Goal: Task Accomplishment & Management: Use online tool/utility

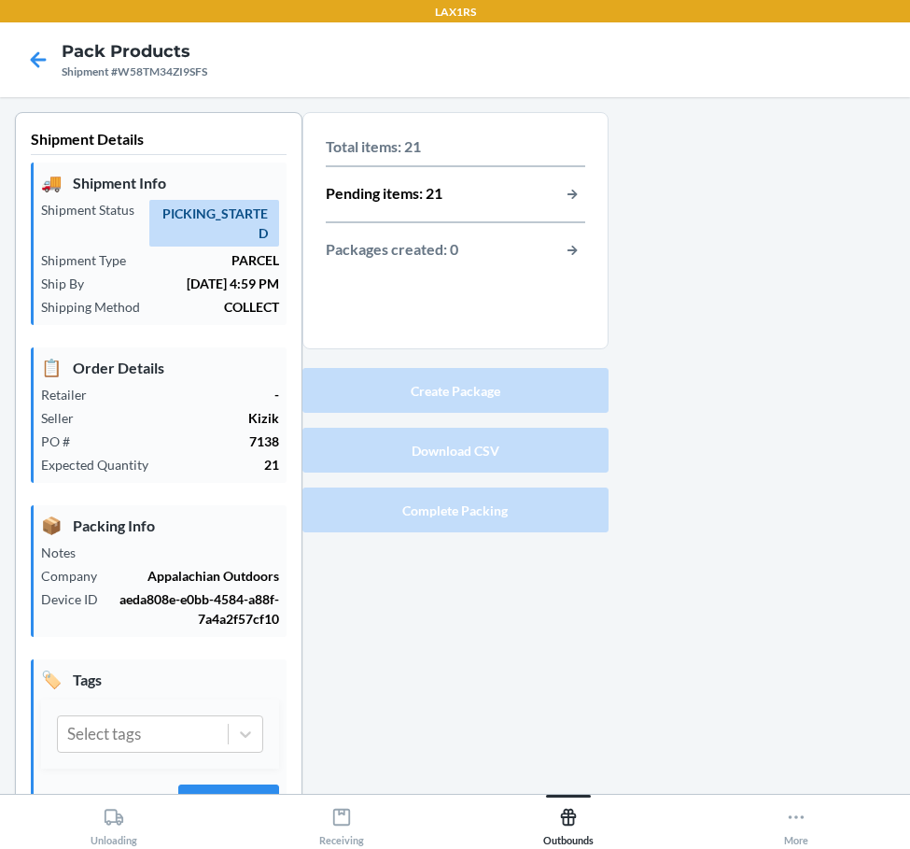
click at [609, 225] on div at bounding box center [753, 497] width 288 height 771
drag, startPoint x: 618, startPoint y: 313, endPoint x: 788, endPoint y: 214, distance: 196.7
click at [788, 214] on div at bounding box center [753, 497] width 288 height 771
click at [47, 63] on icon at bounding box center [38, 60] width 32 height 32
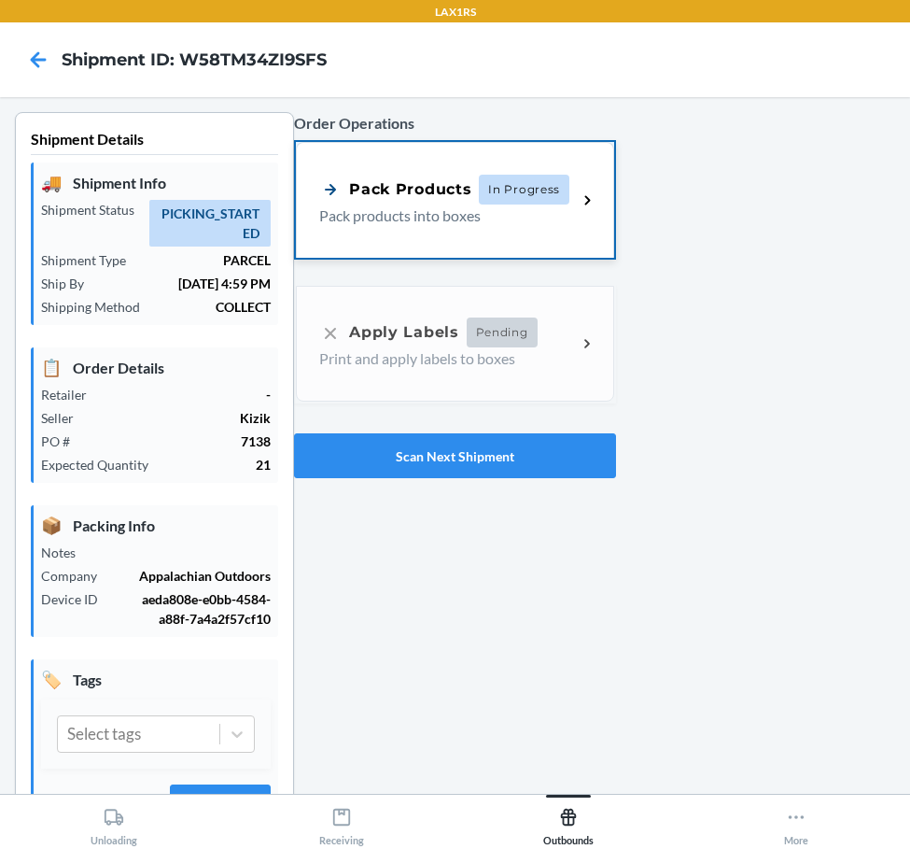
click at [487, 193] on span "In Progress" at bounding box center [524, 190] width 91 height 30
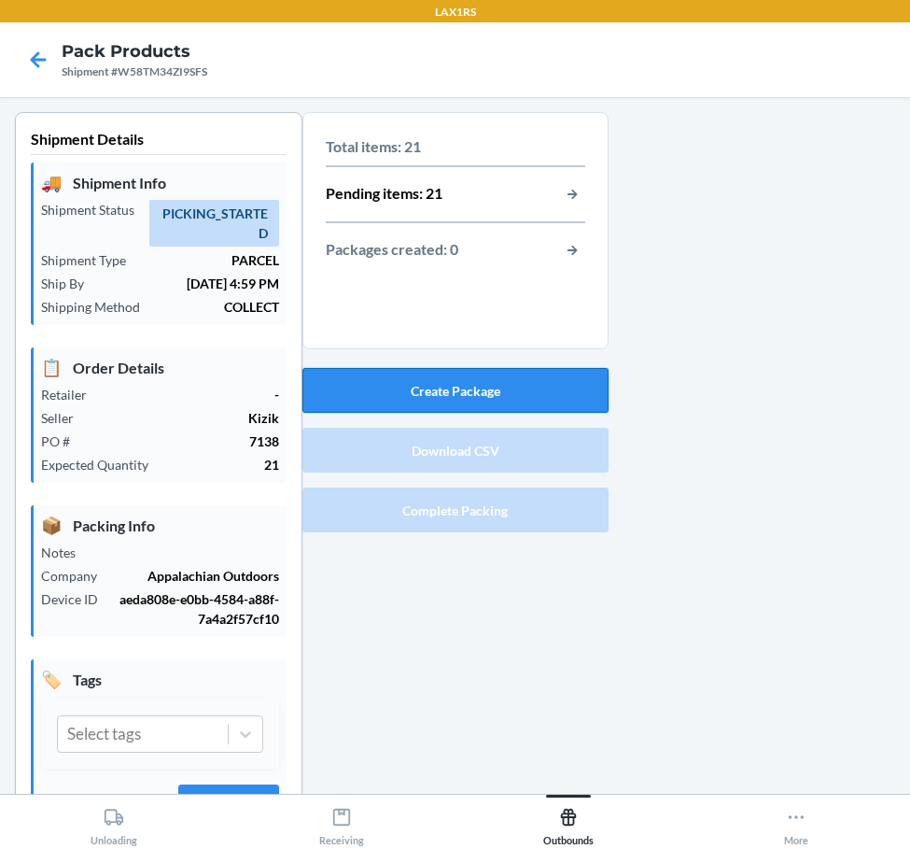
click at [458, 395] on button "Create Package" at bounding box center [456, 390] width 306 height 45
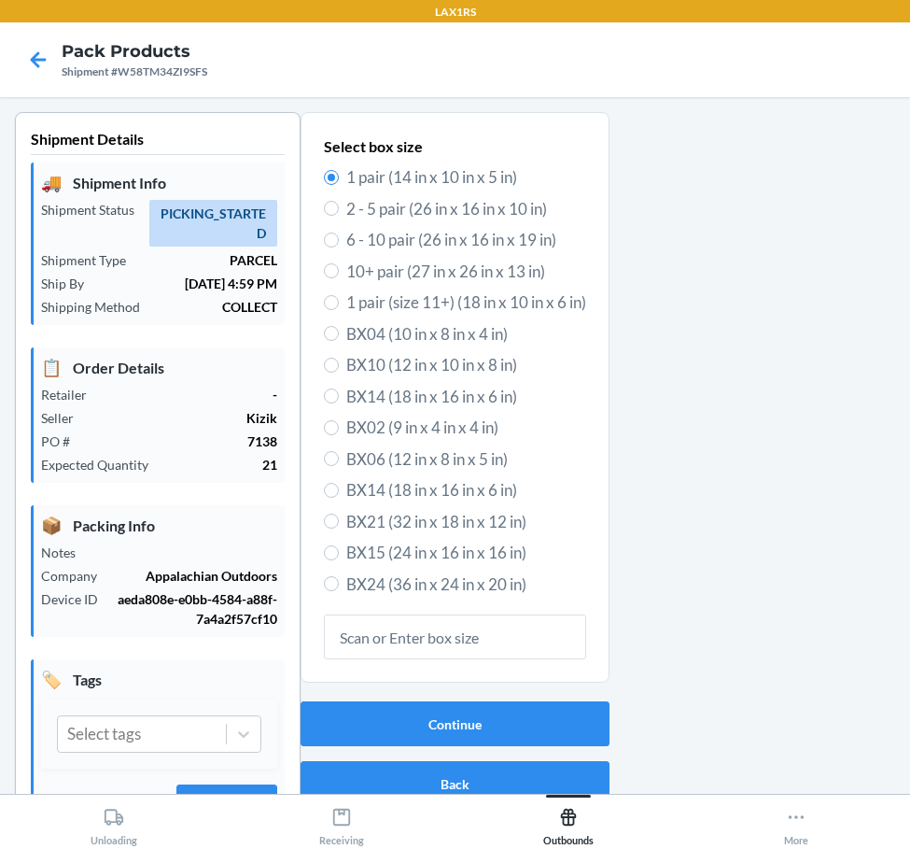
click at [363, 242] on span "6 - 10 pair (26 in x 16 in x 19 in)" at bounding box center [466, 240] width 240 height 24
click at [339, 242] on input "6 - 10 pair (26 in x 16 in x 19 in)" at bounding box center [331, 239] width 15 height 15
radio input "true"
radio input "false"
click at [491, 751] on div "Continue Back" at bounding box center [455, 754] width 309 height 120
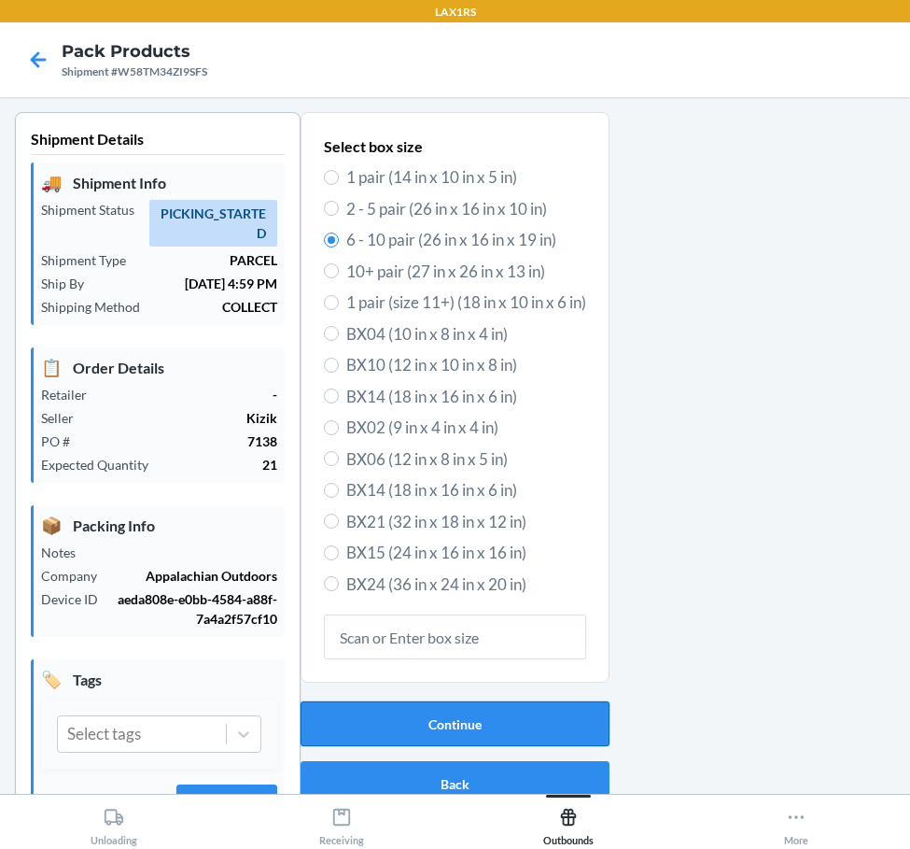
click at [548, 713] on button "Continue" at bounding box center [455, 723] width 309 height 45
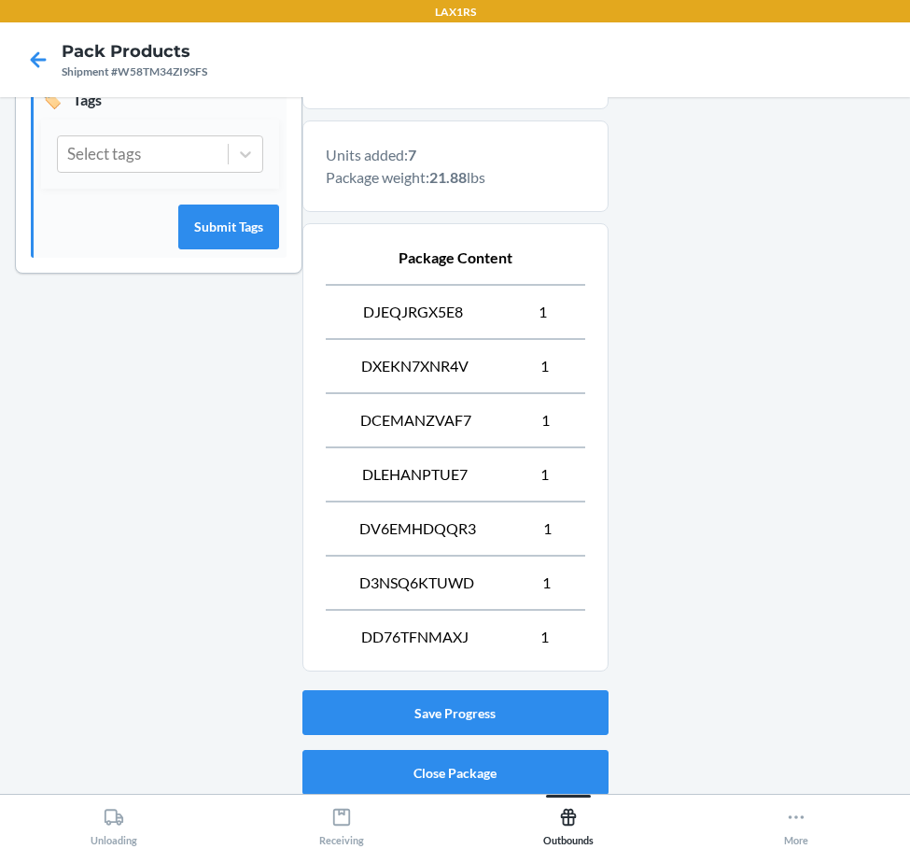
scroll to position [648, 0]
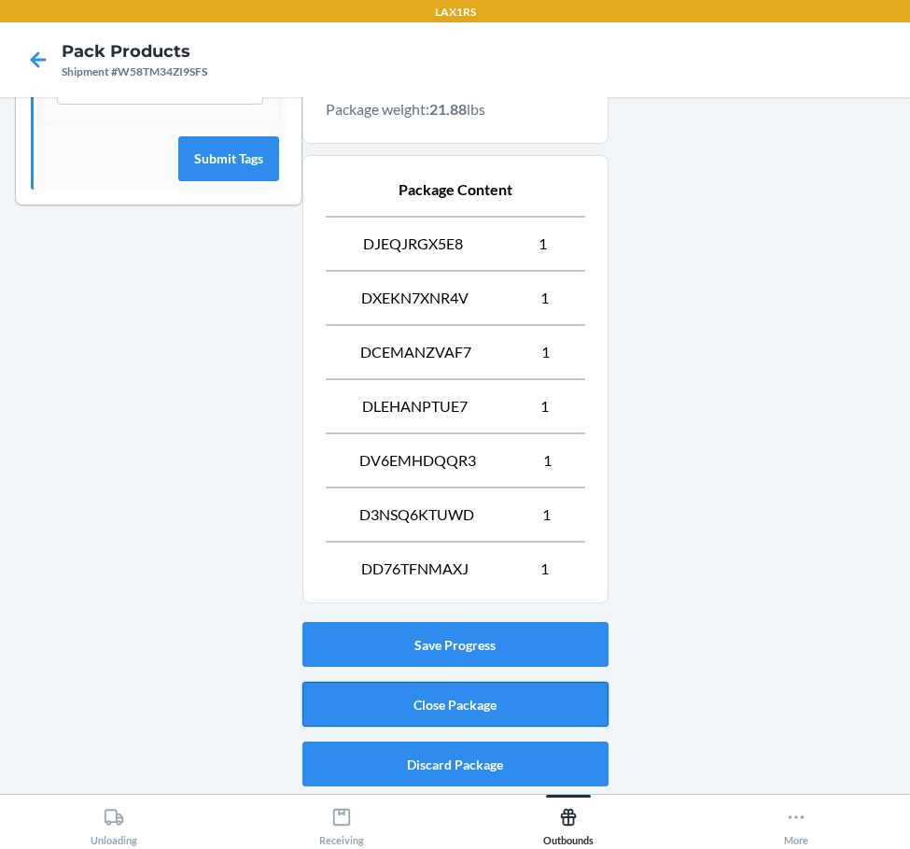
click at [443, 694] on button "Close Package" at bounding box center [456, 704] width 306 height 45
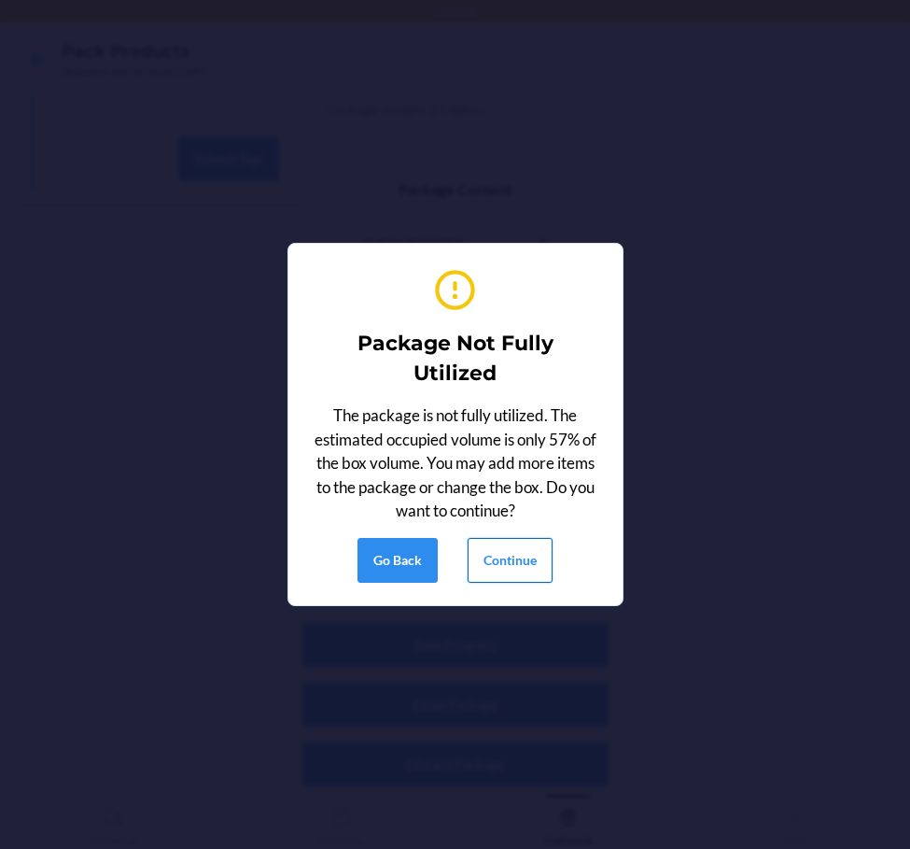
drag, startPoint x: 549, startPoint y: 535, endPoint x: 514, endPoint y: 582, distance: 58.6
click at [548, 535] on div "Package Not Fully Utilized The package is not fully utilized. The estimated occ…" at bounding box center [455, 424] width 289 height 331
click at [500, 599] on section "Package Not Fully Utilized The package is not fully utilized. The estimated occ…" at bounding box center [456, 424] width 336 height 363
click at [507, 564] on button "Continue" at bounding box center [510, 560] width 85 height 45
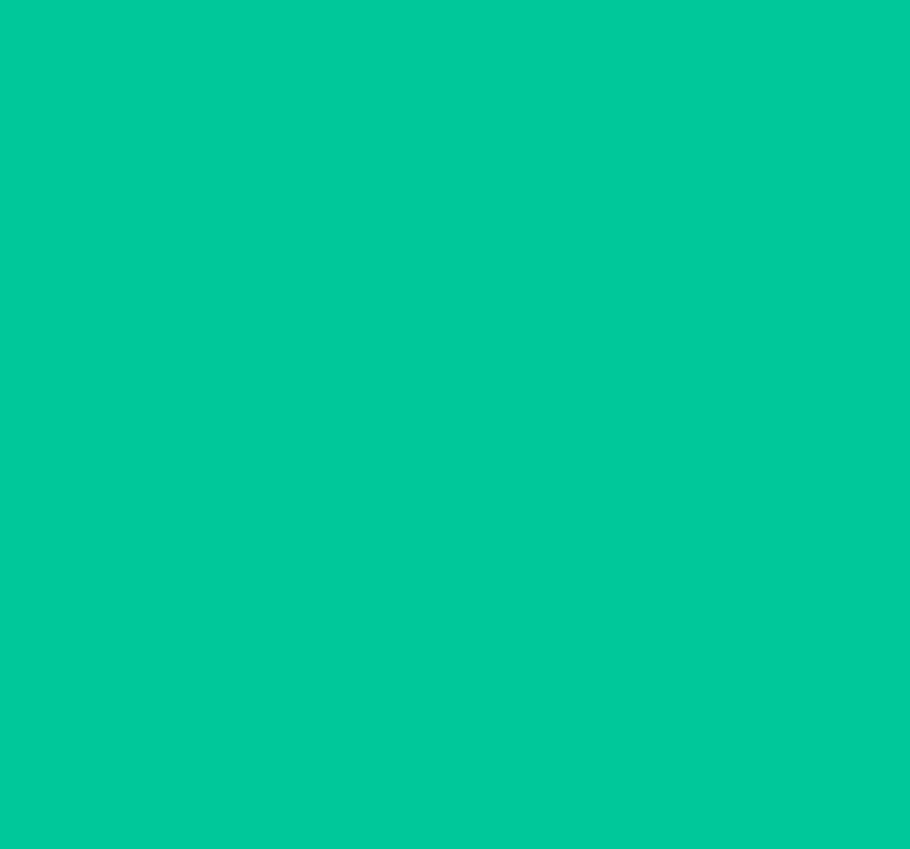
scroll to position [50, 0]
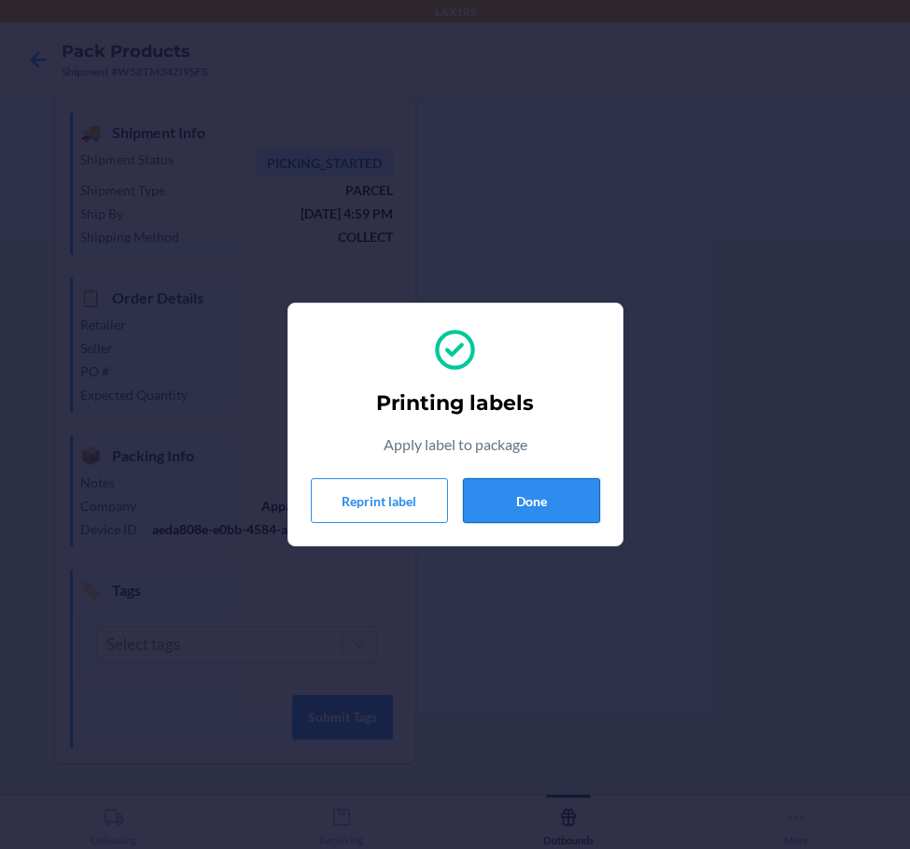
click at [537, 483] on button "Done" at bounding box center [531, 500] width 137 height 45
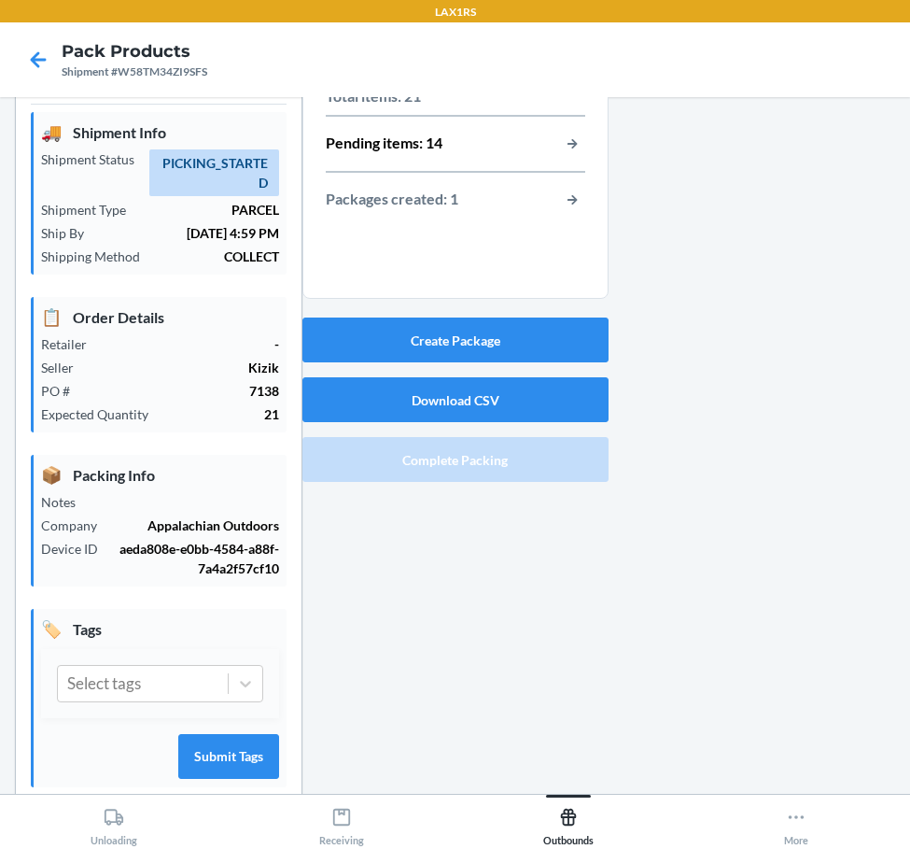
click at [521, 315] on div "Create Package Download CSV Complete Packing" at bounding box center [456, 399] width 306 height 179
click at [476, 364] on div "Create Package Download CSV Complete Packing" at bounding box center [456, 399] width 306 height 179
click at [478, 351] on button "Create Package" at bounding box center [456, 339] width 306 height 45
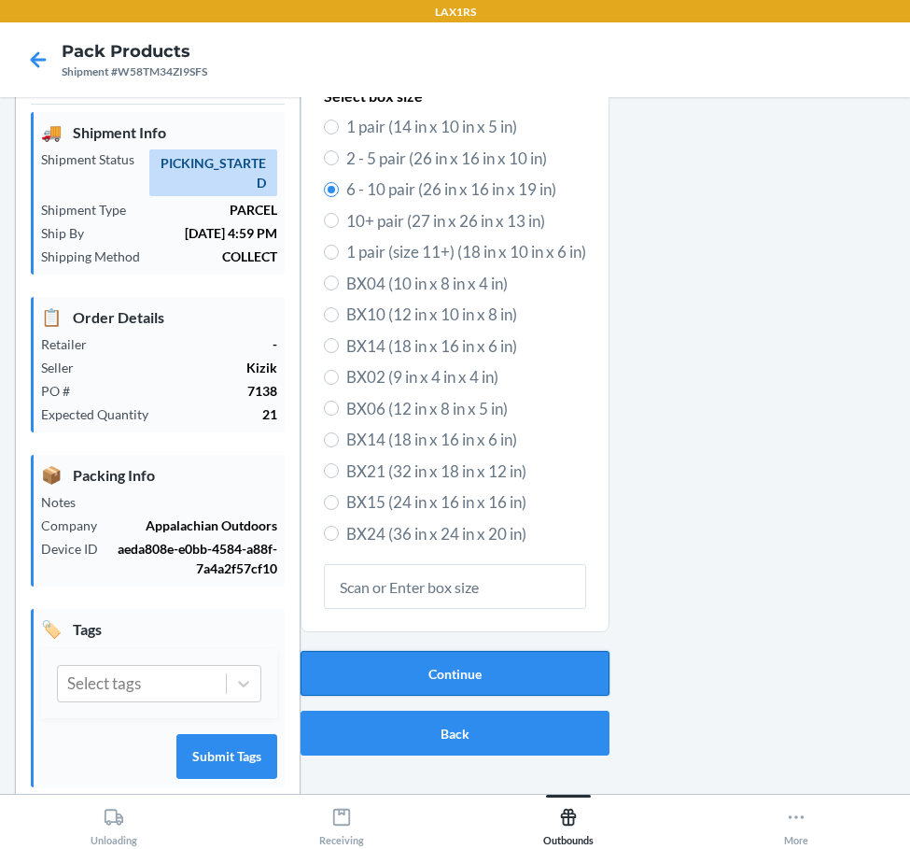
click at [444, 683] on button "Continue" at bounding box center [455, 673] width 309 height 45
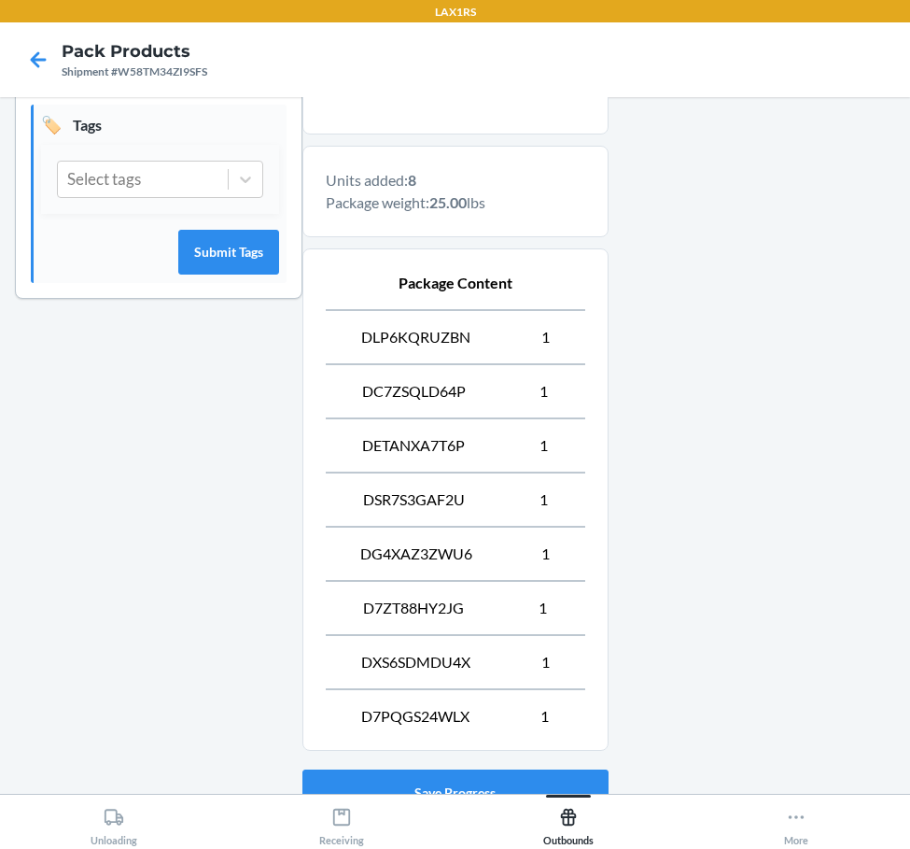
scroll to position [702, 0]
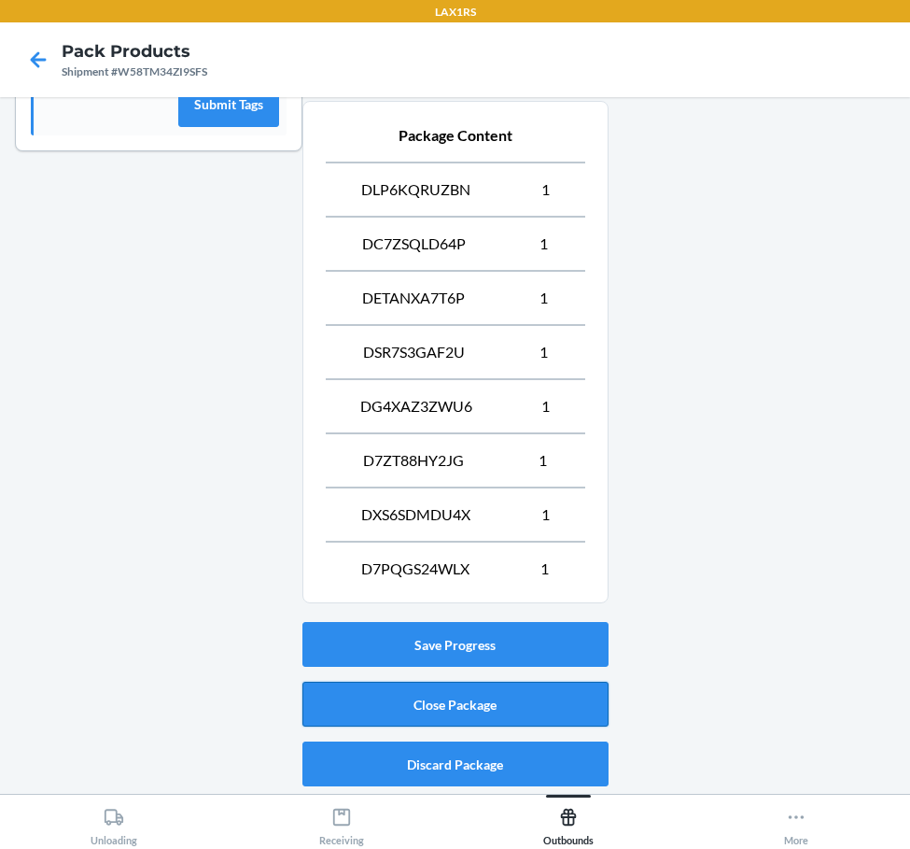
click at [482, 690] on button "Close Package" at bounding box center [456, 704] width 306 height 45
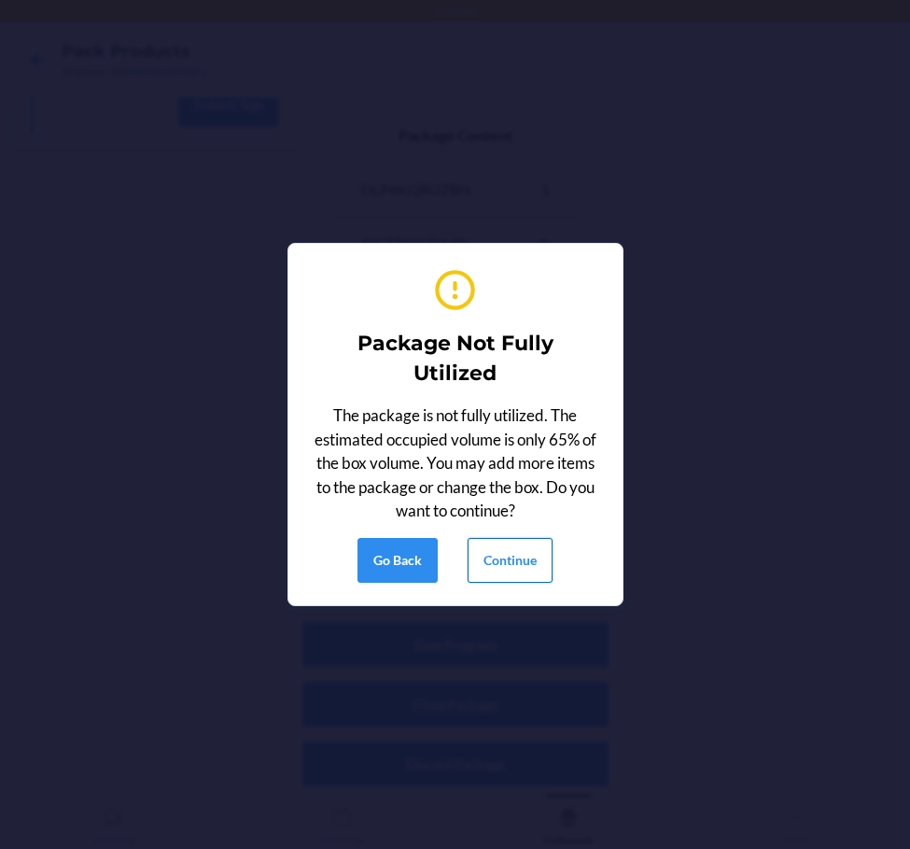
click at [545, 569] on button "Continue" at bounding box center [510, 560] width 85 height 45
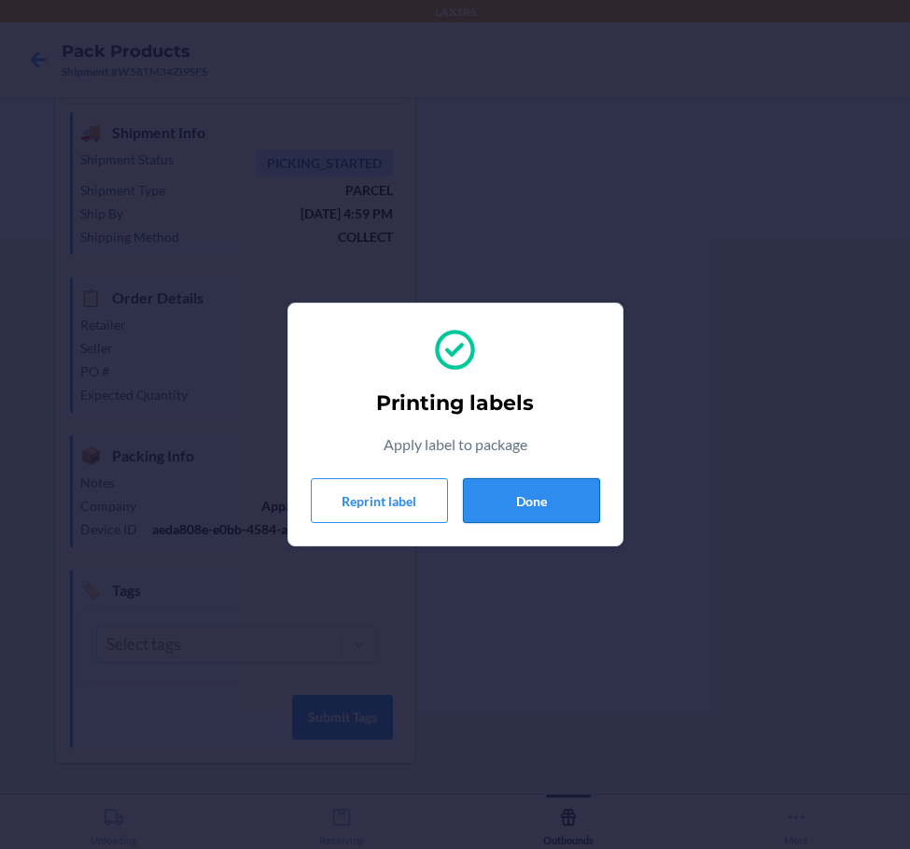
click at [563, 490] on button "Done" at bounding box center [531, 500] width 137 height 45
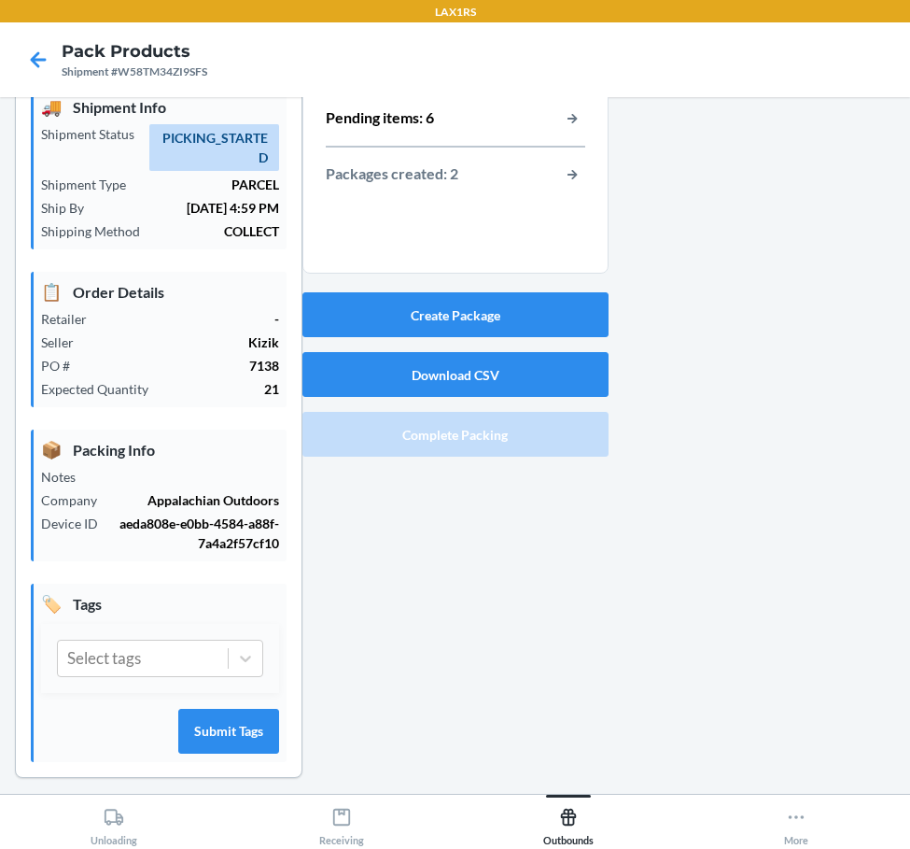
scroll to position [90, 0]
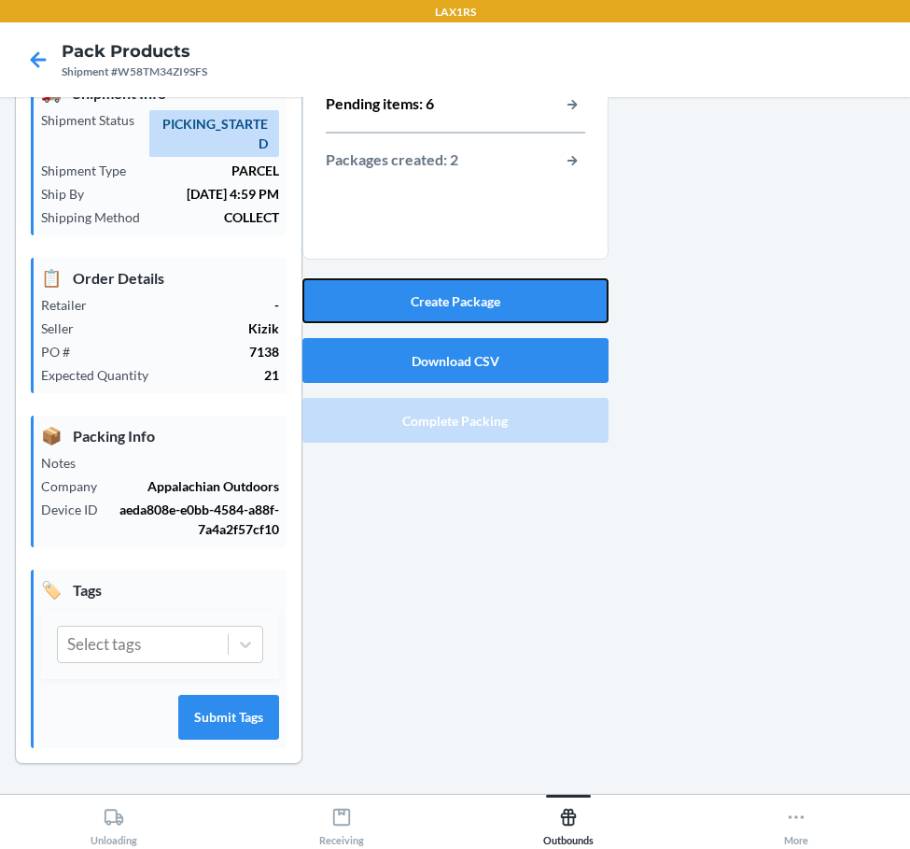
click at [435, 296] on button "Create Package" at bounding box center [456, 300] width 306 height 45
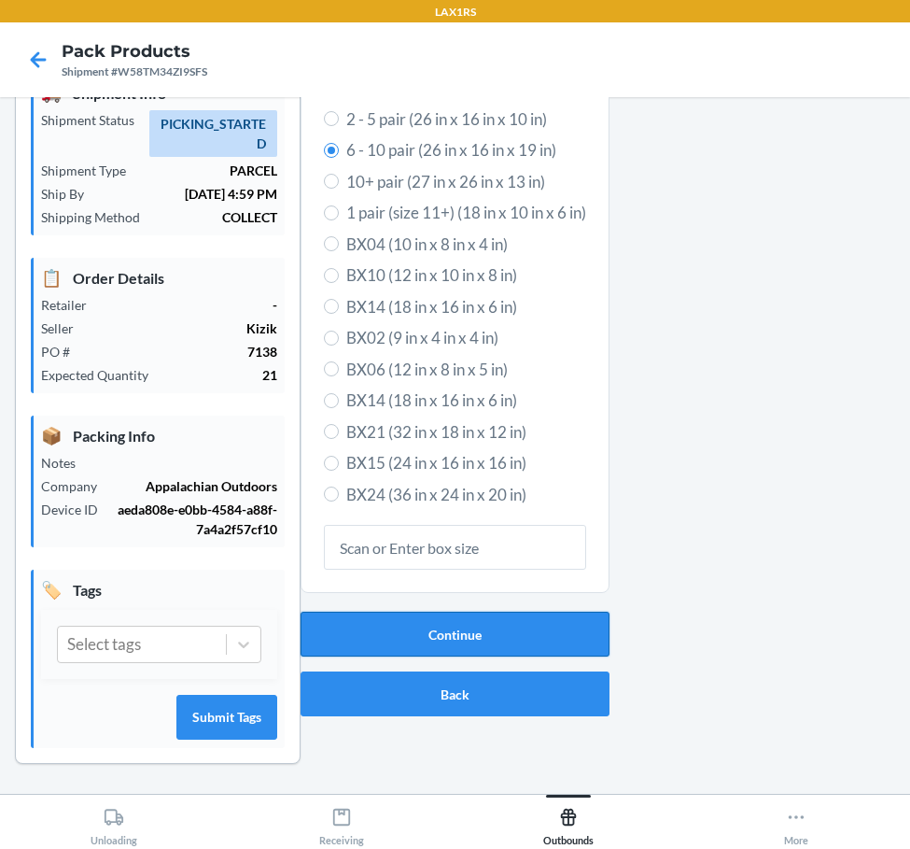
click at [429, 615] on button "Continue" at bounding box center [455, 634] width 309 height 45
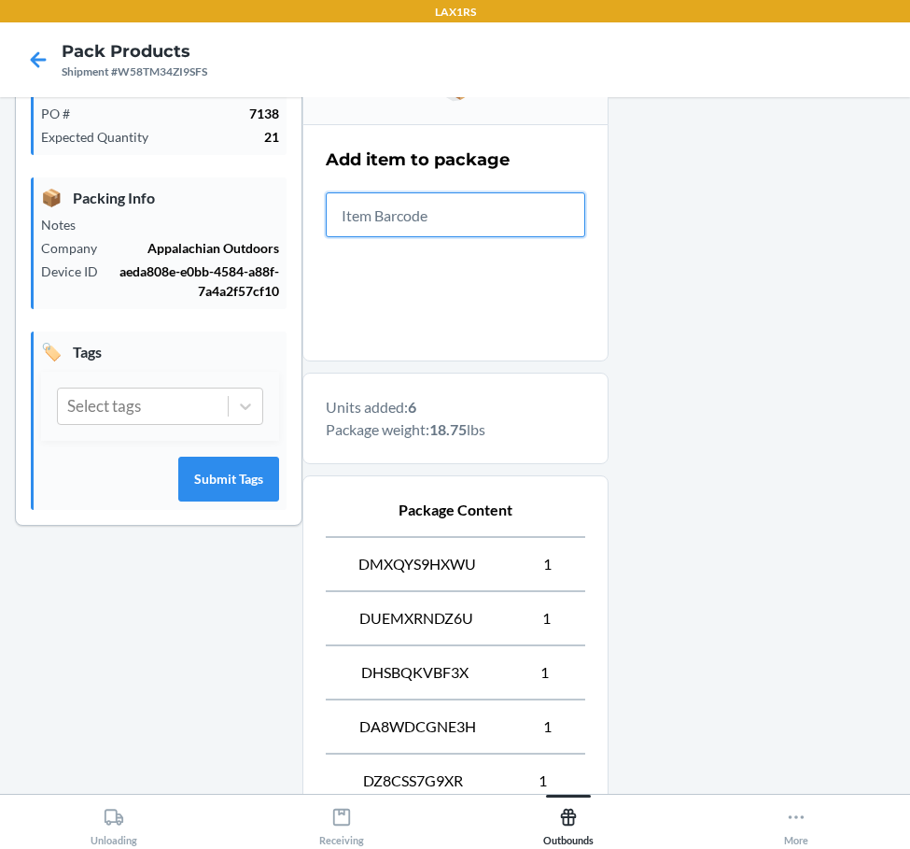
scroll to position [594, 0]
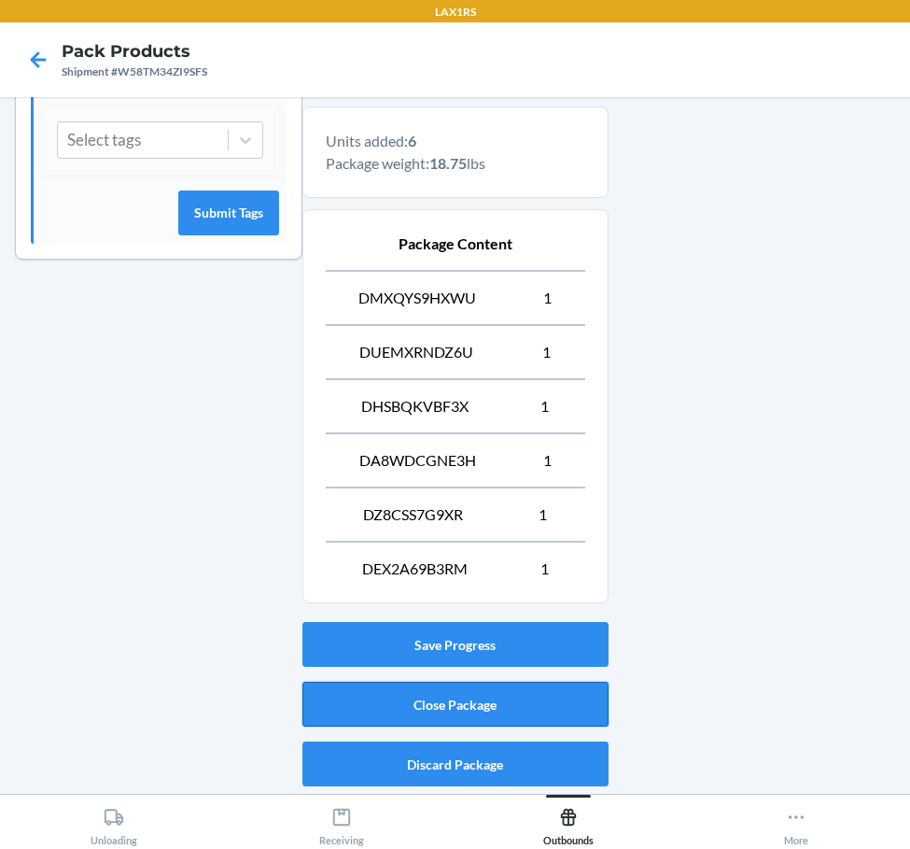
click at [435, 686] on button "Close Package" at bounding box center [456, 704] width 306 height 45
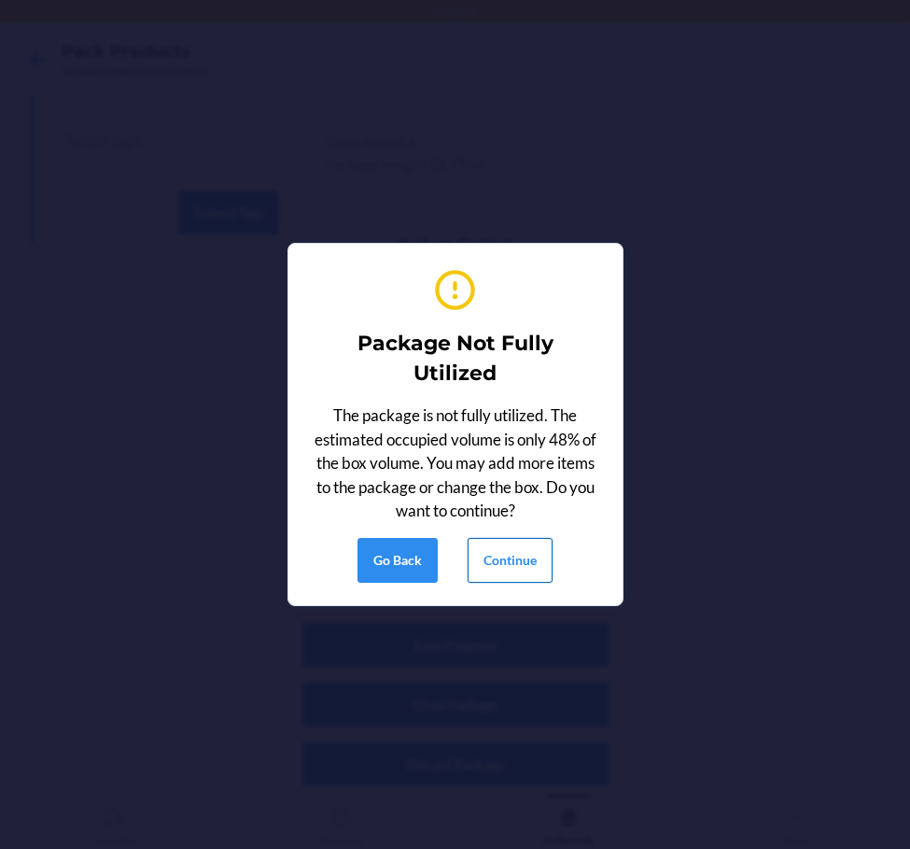
click at [500, 554] on button "Continue" at bounding box center [510, 560] width 85 height 45
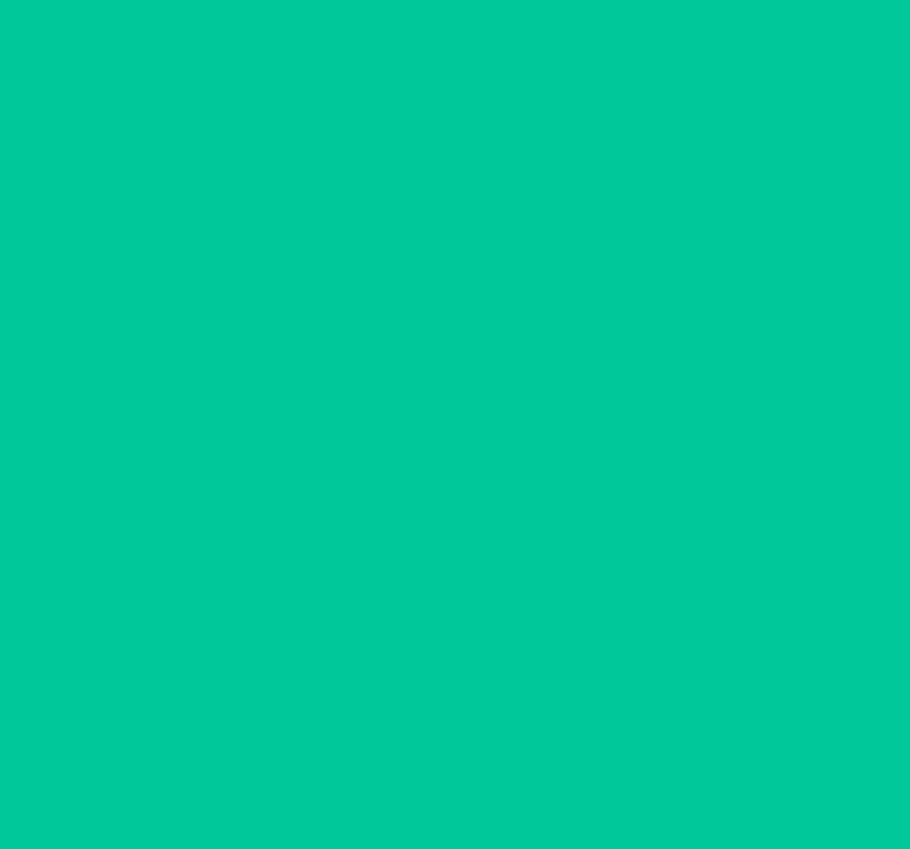
scroll to position [50, 0]
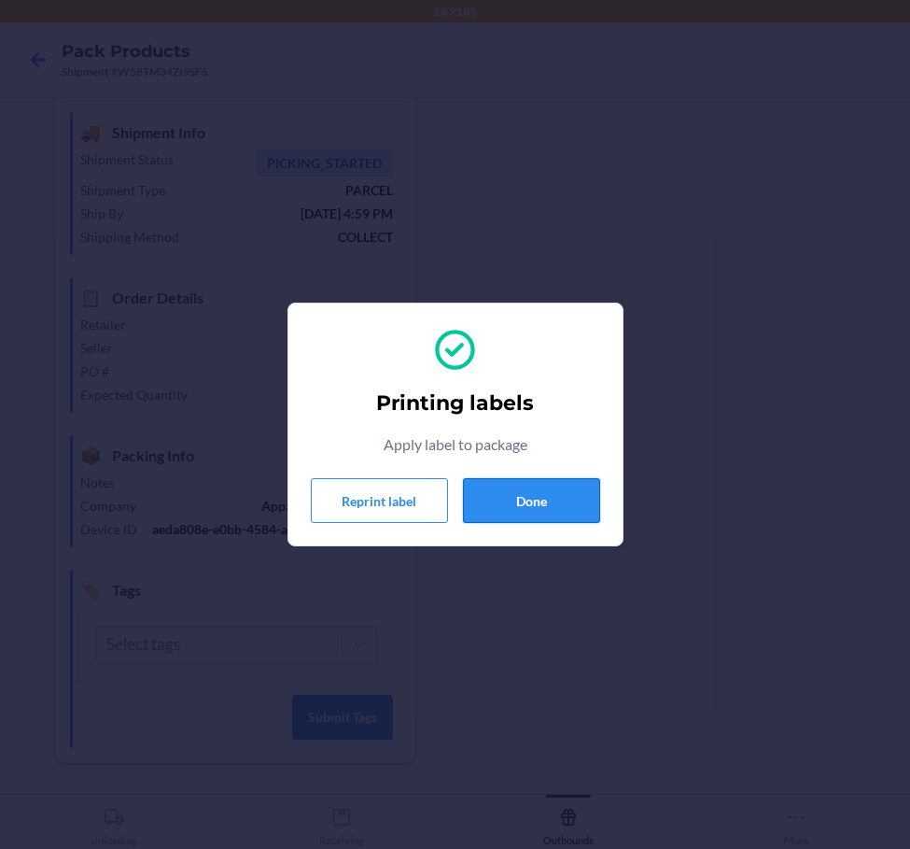
click at [554, 486] on button "Done" at bounding box center [531, 500] width 137 height 45
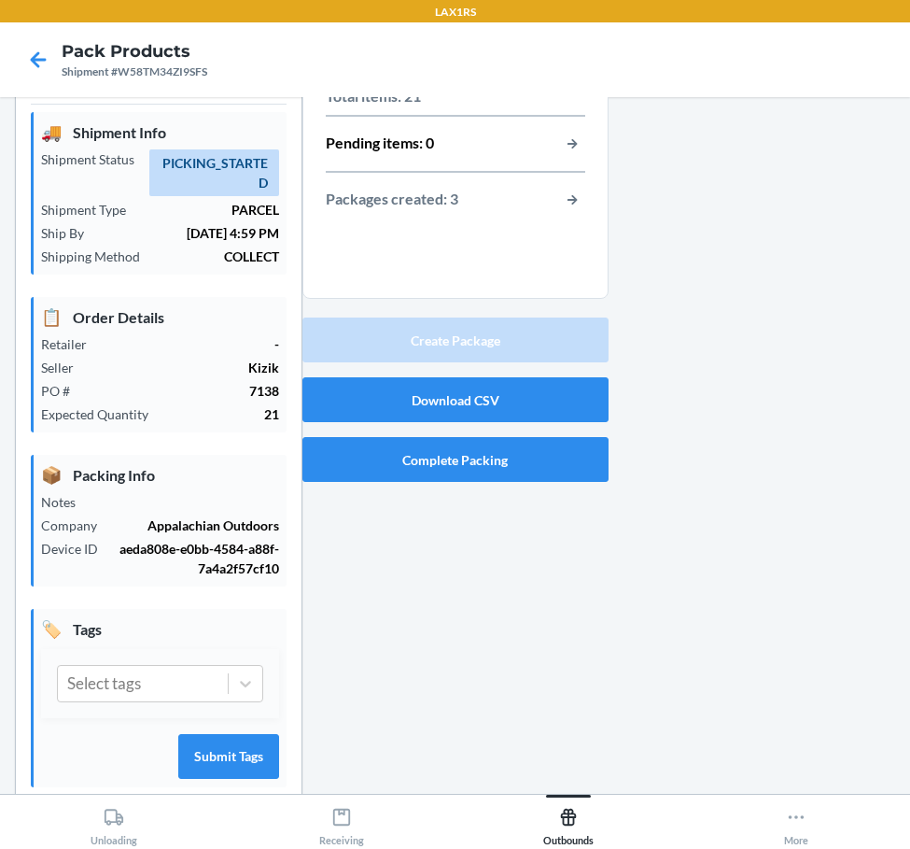
click at [837, 359] on div at bounding box center [753, 447] width 288 height 771
click at [553, 393] on button "Download CSV" at bounding box center [456, 399] width 306 height 45
click at [344, 539] on div "Total items: 21 Pending items: 0 Packages created: 3 Create Package Download CS…" at bounding box center [456, 447] width 306 height 771
click at [418, 449] on button "Complete Packing" at bounding box center [456, 459] width 306 height 45
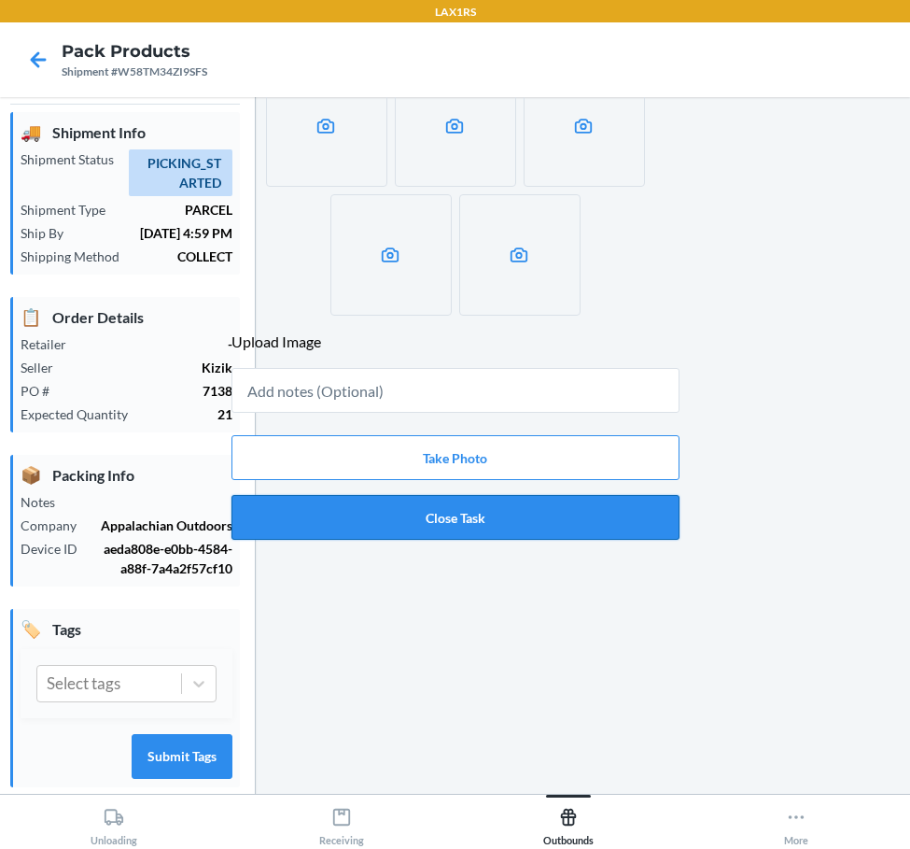
click at [444, 523] on button "Close Task" at bounding box center [456, 517] width 448 height 45
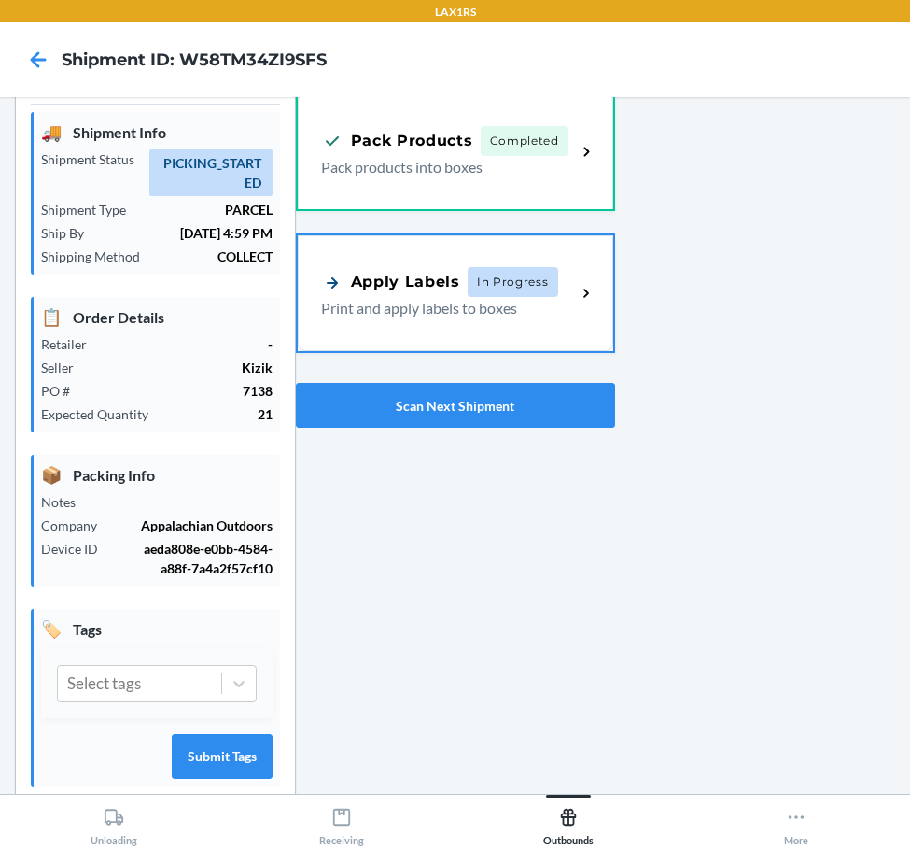
drag, startPoint x: 443, startPoint y: 315, endPoint x: 448, endPoint y: 294, distance: 21.3
click at [443, 312] on p "Print and apply labels to boxes" at bounding box center [441, 308] width 241 height 22
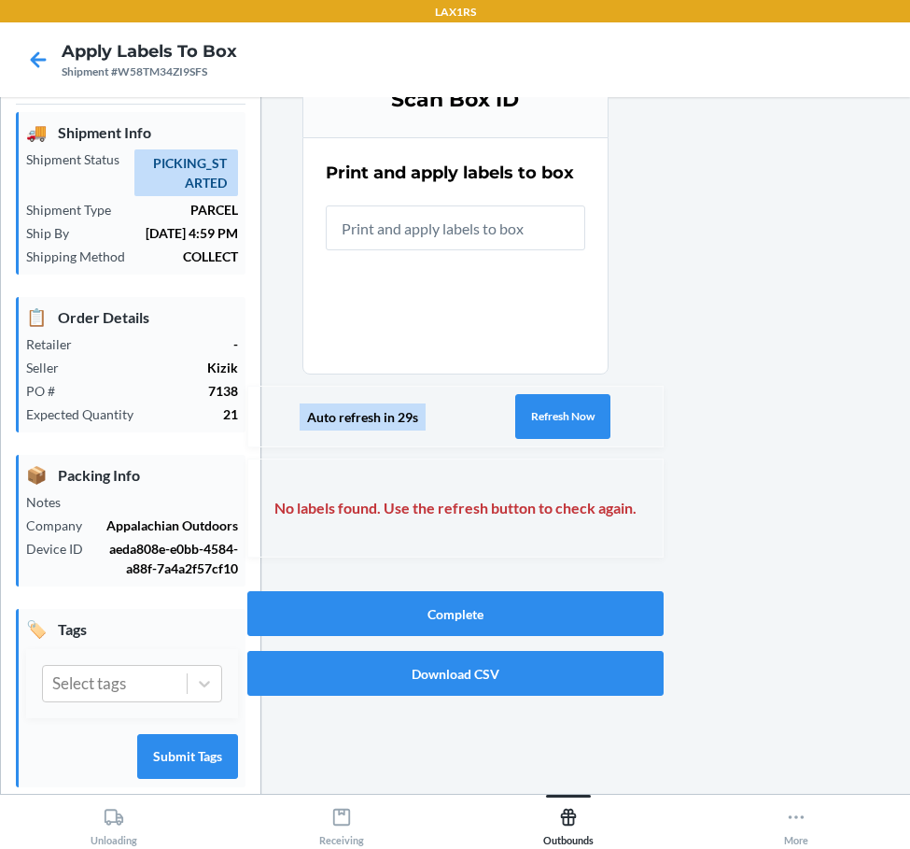
click at [535, 236] on input "text" at bounding box center [456, 227] width 260 height 45
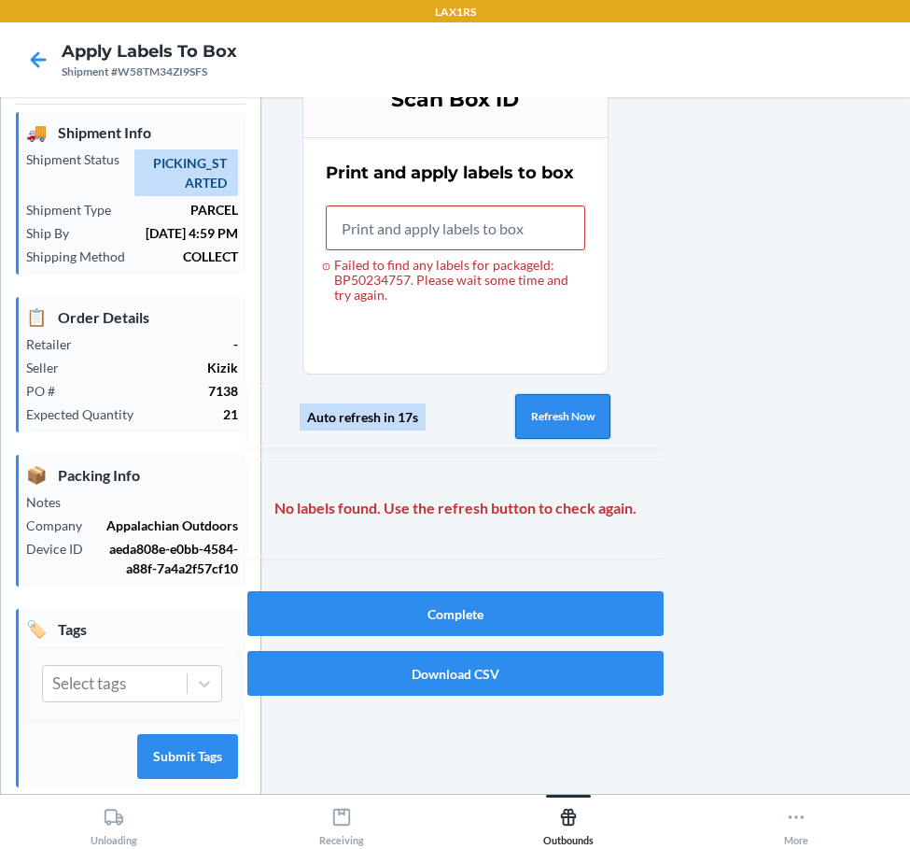
click at [548, 436] on button "Refresh Now" at bounding box center [562, 416] width 95 height 45
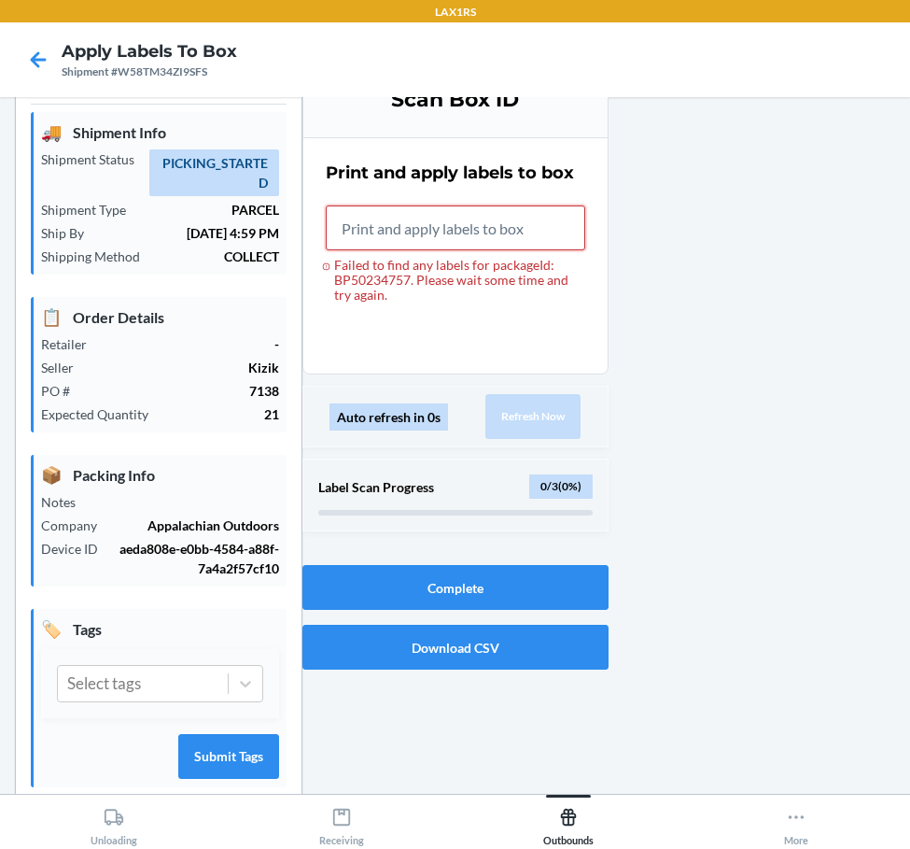
click at [485, 231] on input "Failed to find any labels for packageId: BP50234757. Please wait some time and …" at bounding box center [456, 227] width 260 height 45
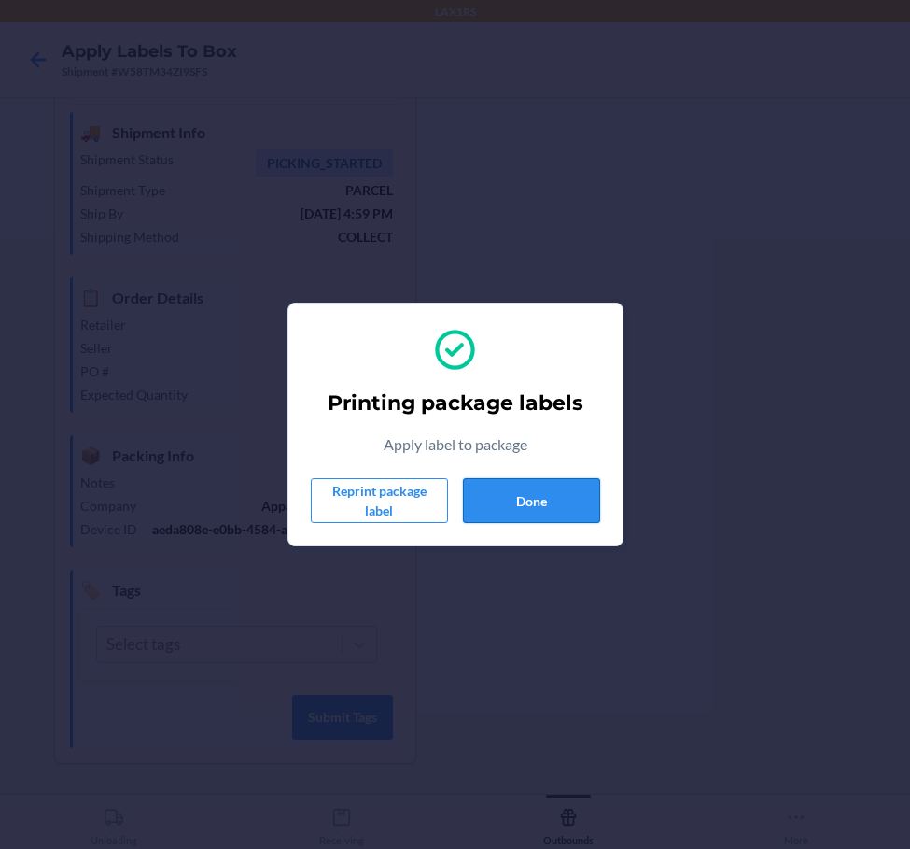
click at [598, 511] on button "Done" at bounding box center [531, 500] width 137 height 45
drag, startPoint x: 489, startPoint y: 233, endPoint x: 551, endPoint y: 265, distance: 69.3
click at [550, 265] on div "Printing package labels Apply label to package Reprint package label Done" at bounding box center [455, 424] width 910 height 849
click at [472, 501] on button "Done" at bounding box center [531, 500] width 137 height 45
click at [469, 507] on button "Done" at bounding box center [531, 500] width 137 height 45
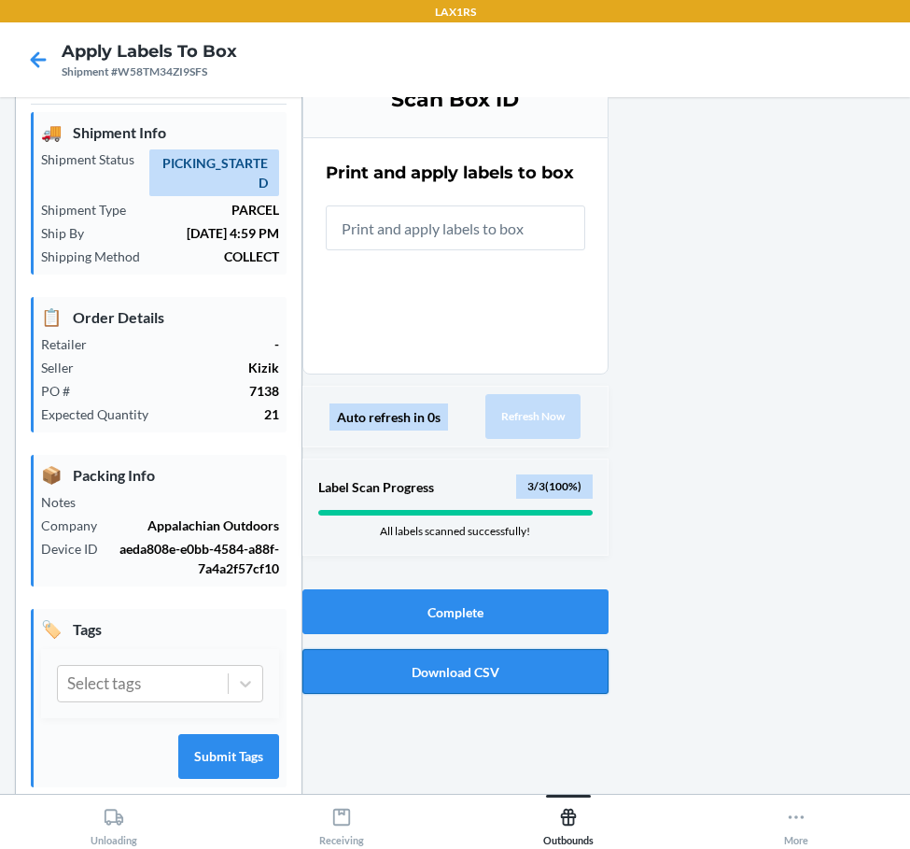
click at [574, 661] on button "Download CSV" at bounding box center [456, 671] width 306 height 45
click at [388, 612] on button "Complete" at bounding box center [456, 611] width 306 height 45
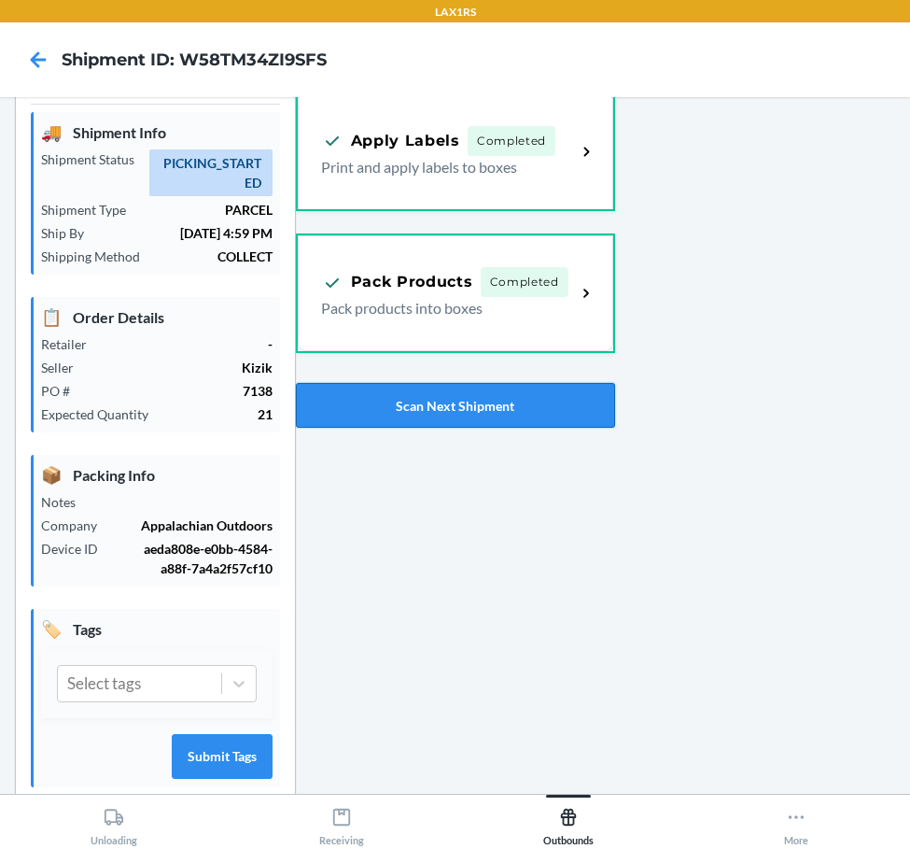
click at [508, 404] on button "Scan Next Shipment" at bounding box center [455, 405] width 319 height 45
